Goal: Check status

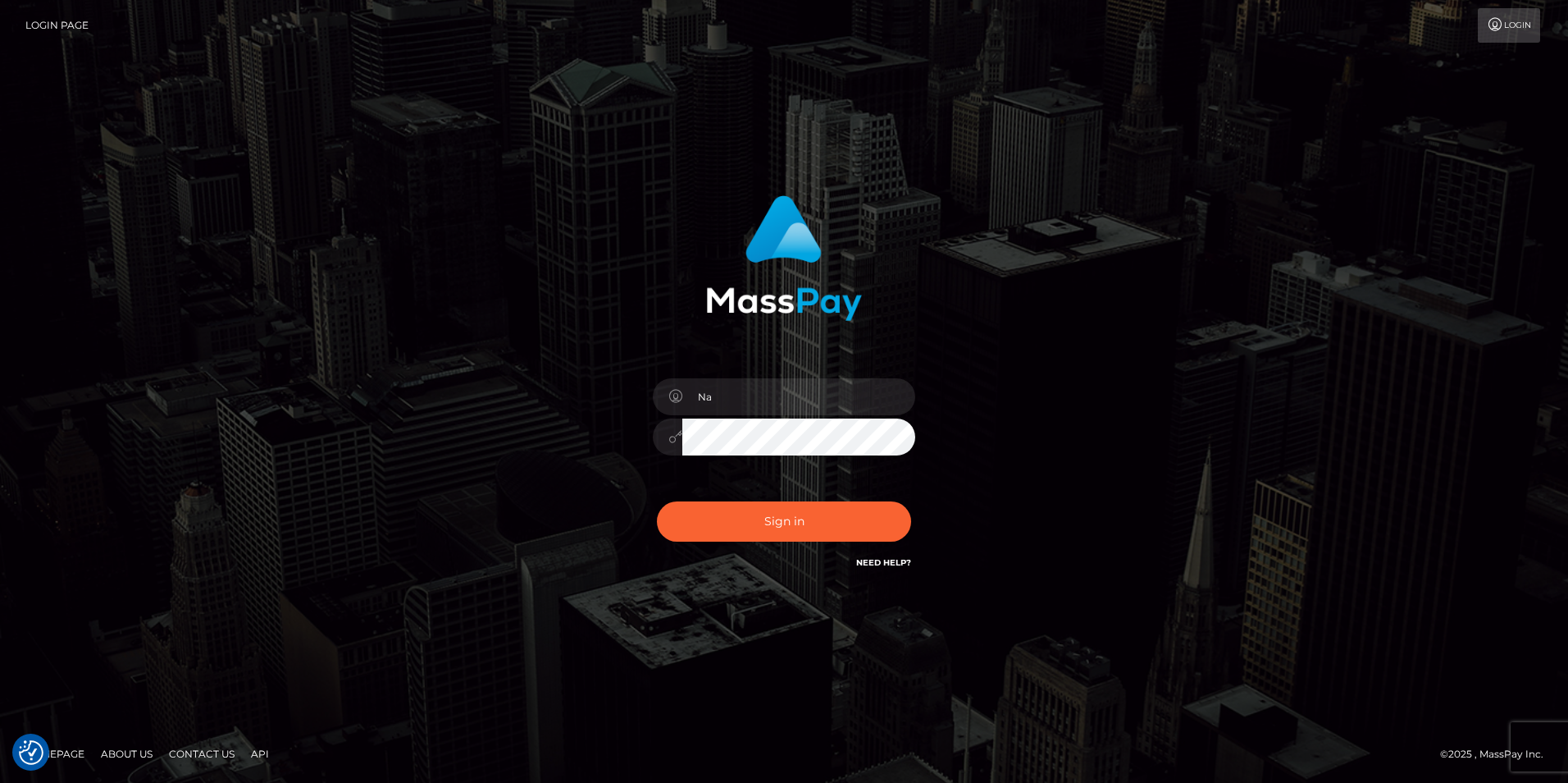
type input "NataliyaK"
click at [751, 521] on button "Sign in" at bounding box center [784, 521] width 254 height 40
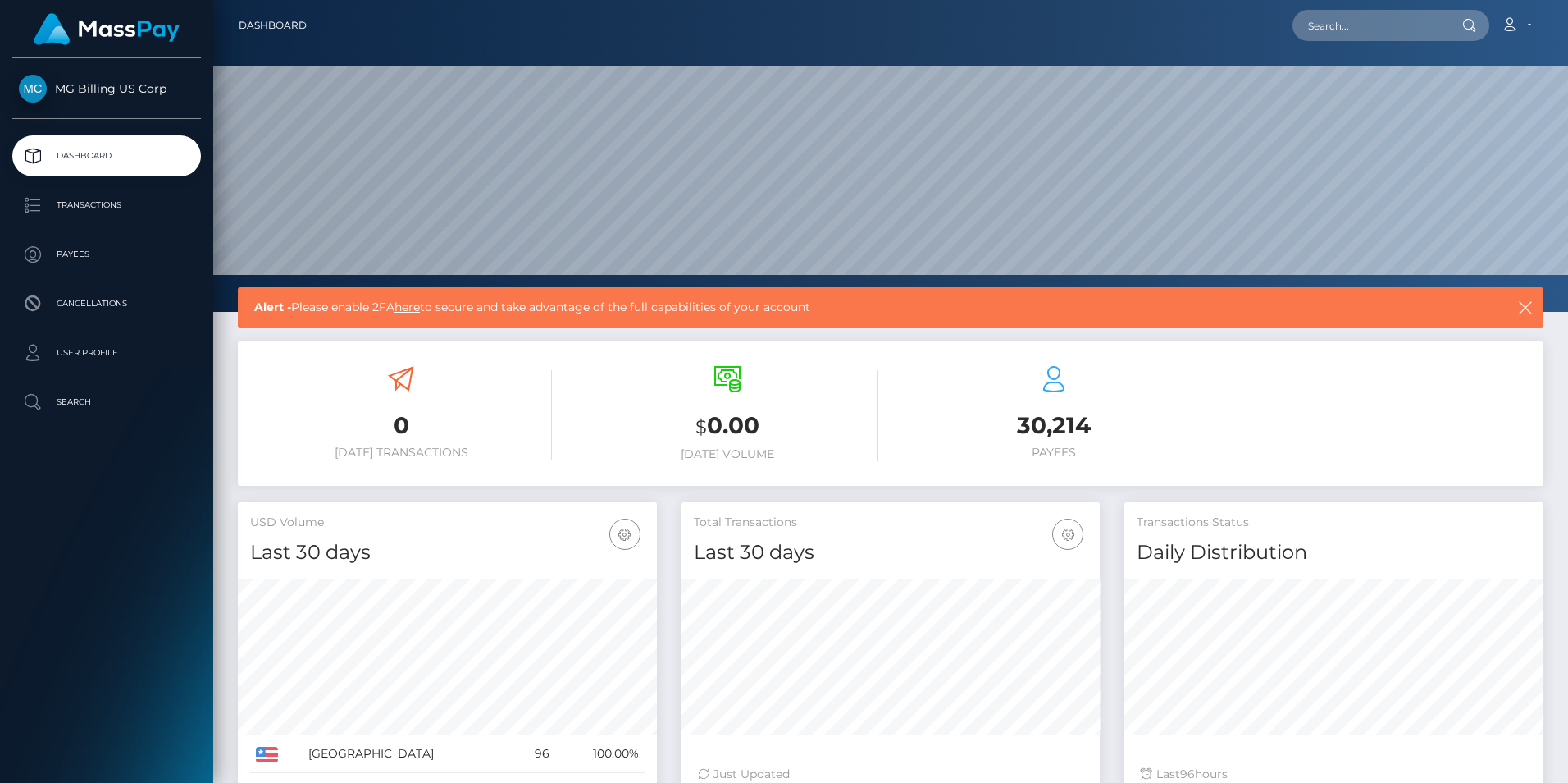
scroll to position [291, 418]
click at [39, 198] on p "Transactions" at bounding box center [106, 205] width 175 height 25
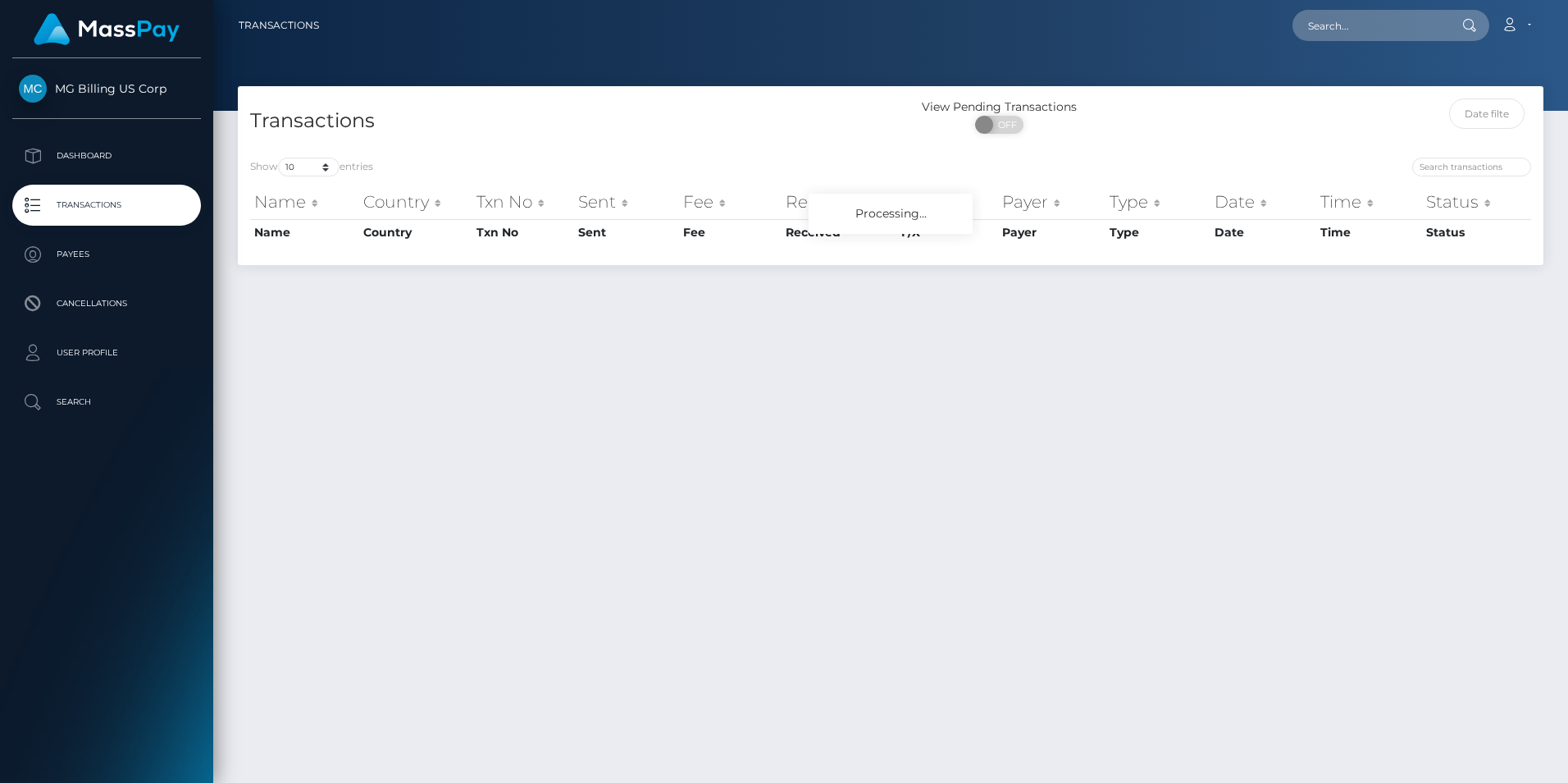
drag, startPoint x: 0, startPoint y: 0, endPoint x: 105, endPoint y: 634, distance: 642.6
click at [105, 634] on div "MG Billing US Corp Dashboard Transactions Payees Cancellations User Profile" at bounding box center [106, 419] width 213 height 721
click at [111, 89] on span "MG Billing US Corp" at bounding box center [106, 89] width 189 height 15
